Goal: Information Seeking & Learning: Learn about a topic

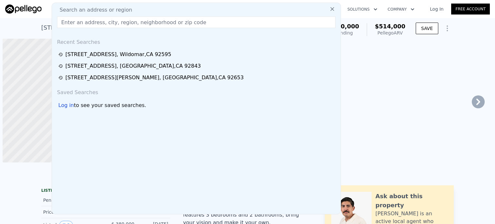
click at [137, 22] on input "text" at bounding box center [196, 22] width 279 height 12
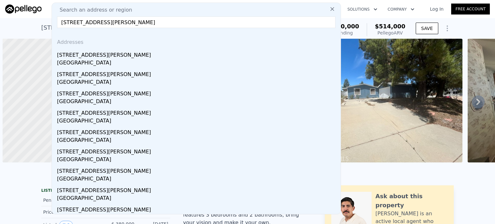
scroll to position [0, 3]
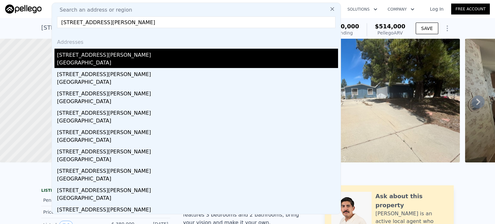
type input "[STREET_ADDRESS][PERSON_NAME]"
click at [98, 61] on div "[GEOGRAPHIC_DATA]" at bounding box center [197, 63] width 281 height 9
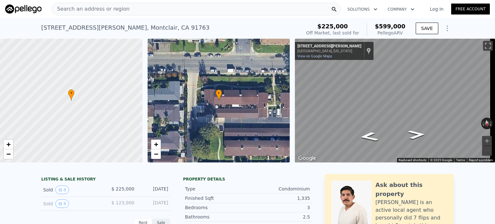
click at [137, 5] on div "Search an address or region" at bounding box center [196, 9] width 289 height 13
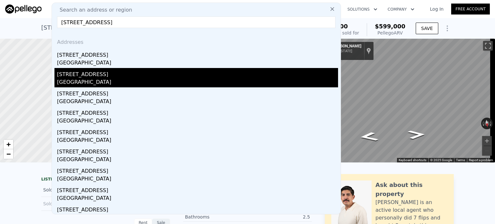
type input "[STREET_ADDRESS]"
click at [75, 79] on div "[GEOGRAPHIC_DATA]" at bounding box center [197, 82] width 281 height 9
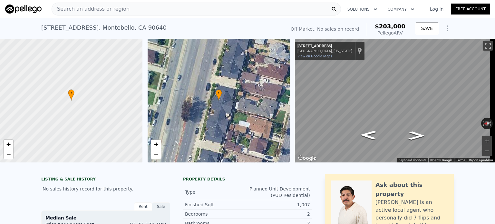
click at [119, 11] on span "Search an address or region" at bounding box center [91, 9] width 78 height 8
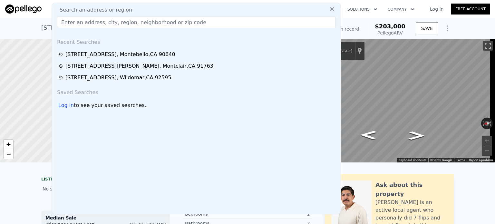
click at [111, 21] on input "text" at bounding box center [196, 22] width 279 height 12
type input "[STREET_ADDRESS]"
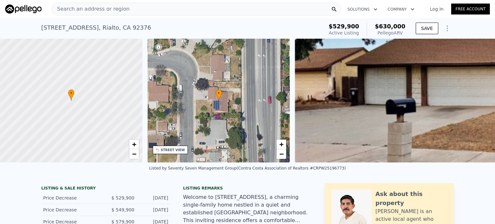
click at [144, 9] on div "Search an address or region" at bounding box center [196, 9] width 289 height 13
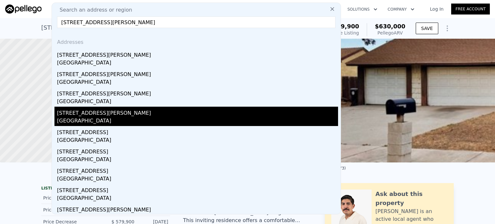
type input "[STREET_ADDRESS][PERSON_NAME]"
click at [80, 113] on div "[STREET_ADDRESS][PERSON_NAME]" at bounding box center [197, 112] width 281 height 10
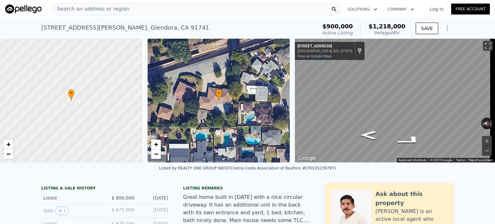
click at [113, 9] on span "Search an address or region" at bounding box center [91, 9] width 78 height 8
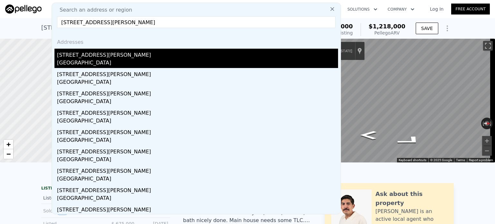
type input "[STREET_ADDRESS][PERSON_NAME]"
click at [74, 59] on div "[GEOGRAPHIC_DATA]" at bounding box center [197, 63] width 281 height 9
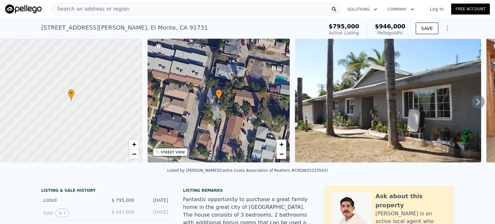
click at [473, 103] on icon at bounding box center [478, 101] width 13 height 13
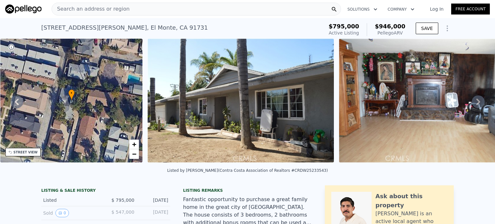
click at [473, 103] on icon at bounding box center [478, 101] width 13 height 13
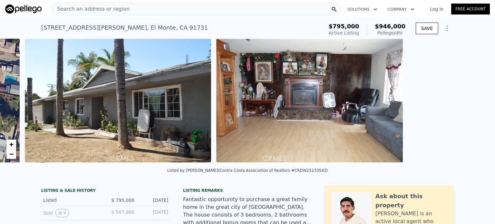
click at [473, 103] on div "• + − • + − STREET VIEW ← Move left → Move right ↑ Move up ↓ Move down + Zoom i…" at bounding box center [247, 102] width 495 height 126
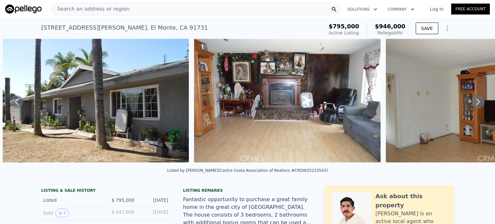
click at [473, 103] on div "• + − • + − STREET VIEW ← Move left → Move right ↑ Move up ↓ Move down + Zoom i…" at bounding box center [247, 102] width 495 height 126
click at [473, 103] on icon at bounding box center [478, 101] width 13 height 13
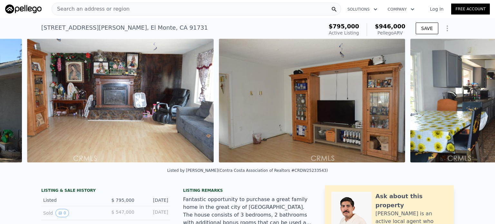
scroll to position [0, 486]
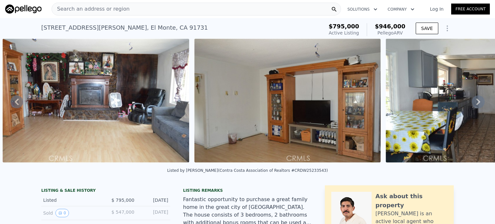
click at [141, 14] on div "Search an address or region" at bounding box center [196, 9] width 289 height 13
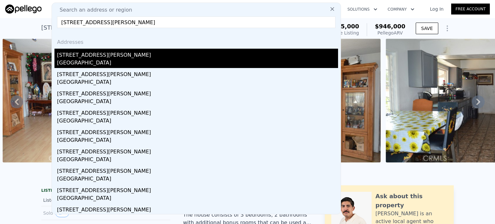
type input "[STREET_ADDRESS][PERSON_NAME]"
click at [85, 55] on div "[STREET_ADDRESS][PERSON_NAME]" at bounding box center [197, 54] width 281 height 10
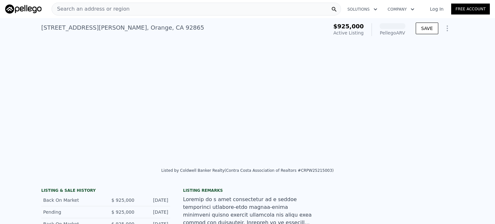
scroll to position [0, 442]
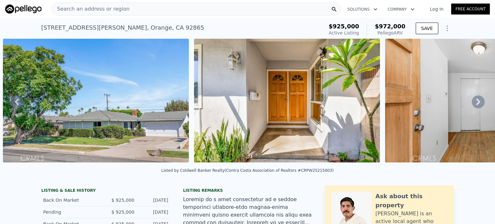
click at [80, 9] on span "Search an address or region" at bounding box center [91, 9] width 78 height 8
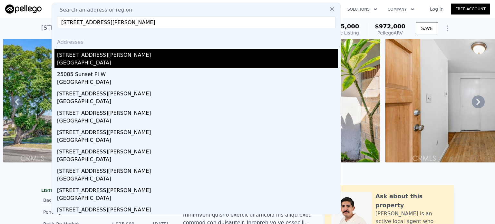
type input "[STREET_ADDRESS][PERSON_NAME]"
click at [90, 57] on div "[STREET_ADDRESS][PERSON_NAME]" at bounding box center [197, 54] width 281 height 10
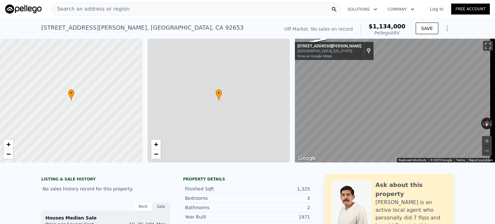
type input "2"
type input "1229"
type input "1850"
type input "5000"
type input "9880"
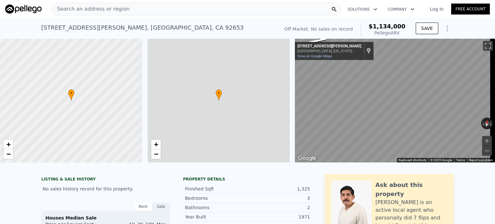
type input "$ 1,134,000"
type input "$ 29,998"
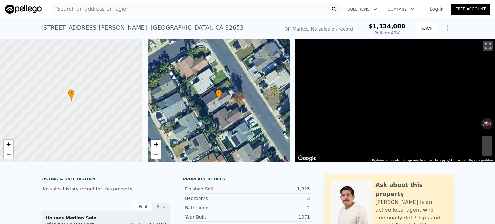
scroll to position [0, 3]
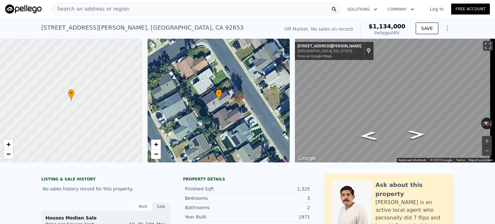
click at [123, 8] on div "Search an address or region" at bounding box center [196, 9] width 289 height 13
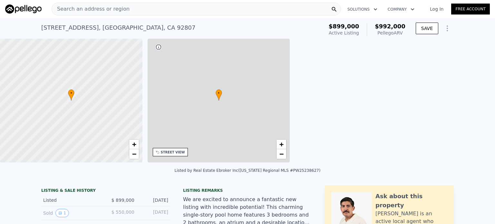
type input "1"
type input "3"
type input "1246"
type input "1917"
type input "3111"
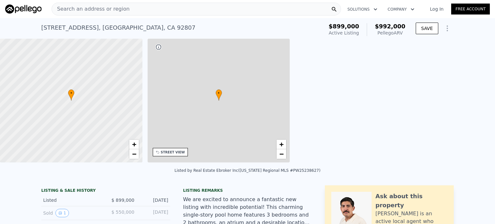
type input "7400"
type input "$ 992,000"
type input "-$ 24,255"
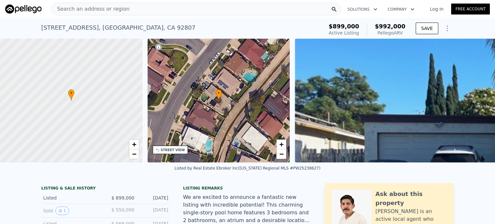
click at [151, 10] on div "Search an address or region" at bounding box center [196, 9] width 289 height 13
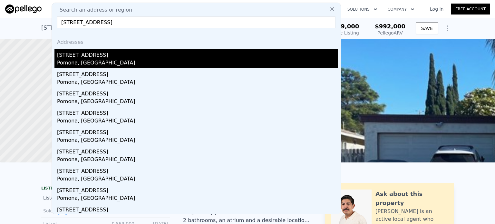
click at [73, 56] on div "[STREET_ADDRESS]" at bounding box center [197, 54] width 281 height 10
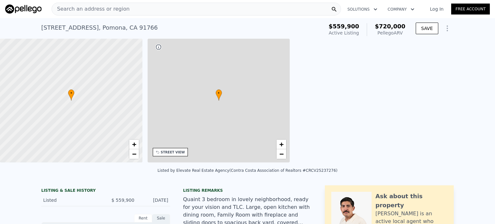
type input "2"
type input "1098"
type input "1533"
type input "6021"
type input "8349"
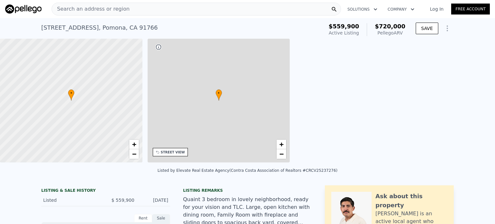
type input "$ 720,000"
type input "5"
type input "$ 84,882"
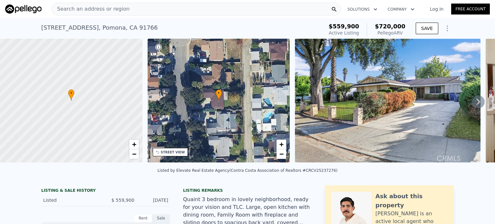
click at [157, 8] on div "Search an address or region" at bounding box center [196, 9] width 289 height 13
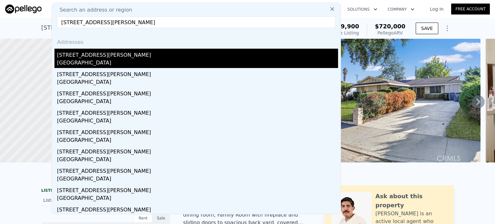
click at [78, 60] on div "[GEOGRAPHIC_DATA]" at bounding box center [197, 63] width 281 height 9
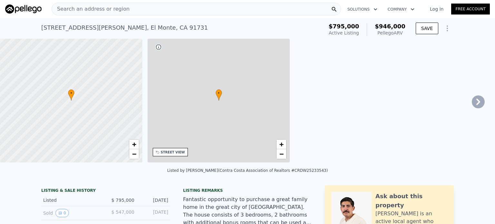
type input "2"
type input "1028"
type input "1782"
type input "5207"
type input "13607"
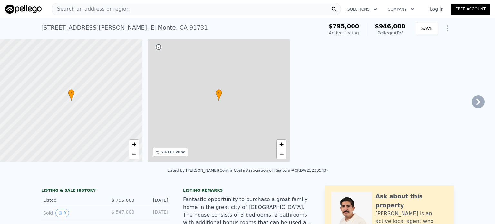
type input "$ 946,000"
type input "6"
type input "$ 41,138"
